Goal: Book appointment/travel/reservation

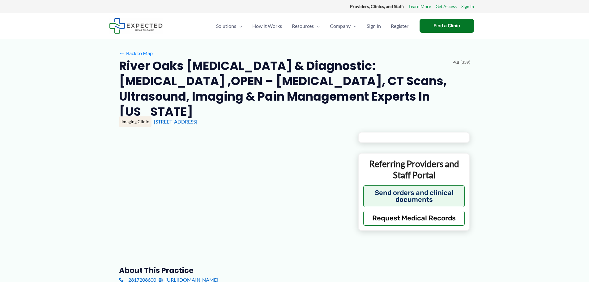
type input "**********"
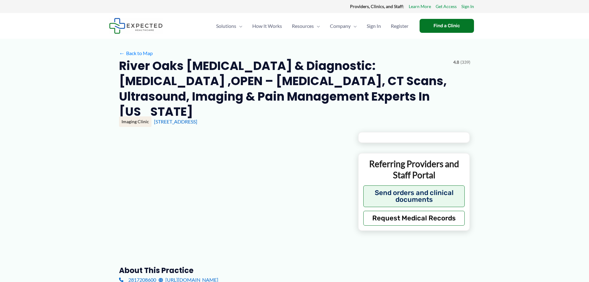
type input "**********"
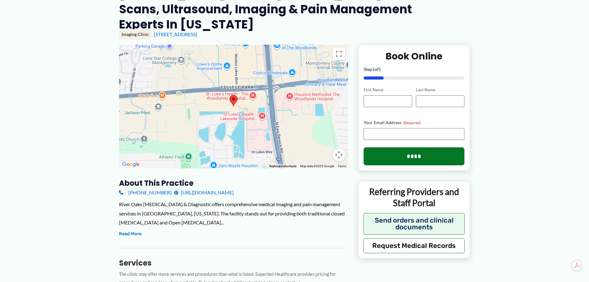
scroll to position [93, 0]
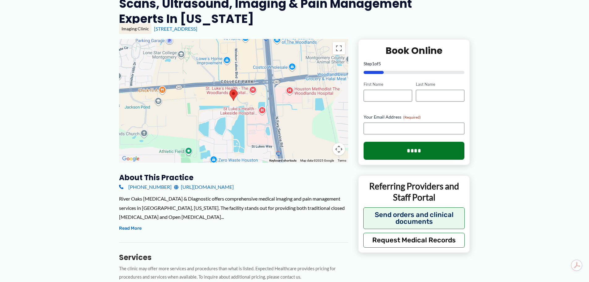
click at [198, 182] on link "[URL][DOMAIN_NAME]" at bounding box center [204, 186] width 60 height 9
